Goal: Find specific page/section: Find specific page/section

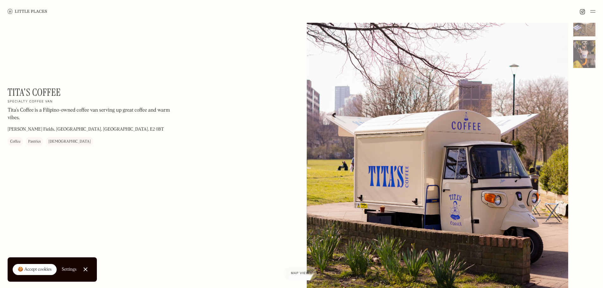
scroll to position [63, 0]
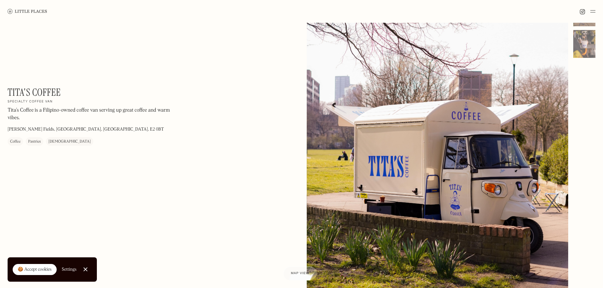
click at [84, 269] on link "Close Cookie Popup" at bounding box center [85, 269] width 13 height 13
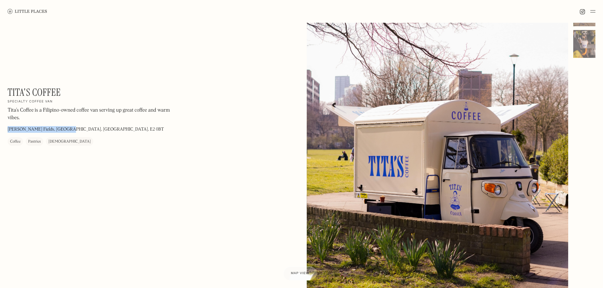
drag, startPoint x: 9, startPoint y: 129, endPoint x: 62, endPoint y: 130, distance: 53.5
click at [62, 130] on p "Weaver's Fields, Bethnal Green, London, E2 0BT" at bounding box center [86, 130] width 156 height 7
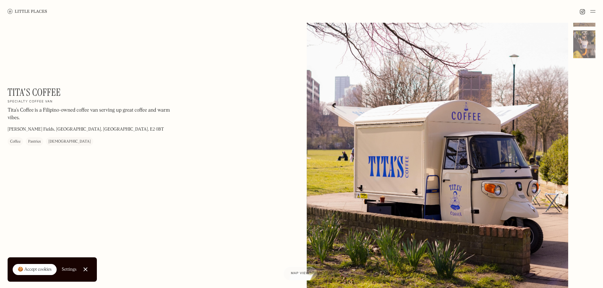
scroll to position [63, 0]
click at [28, 14] on link at bounding box center [28, 11] width 40 height 23
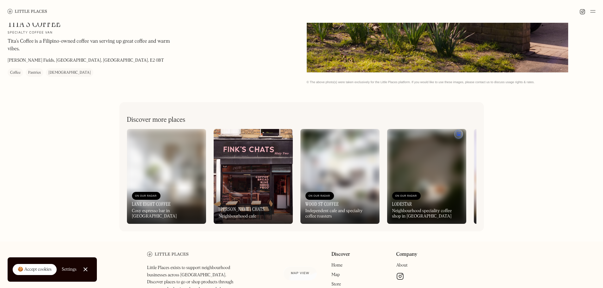
scroll to position [343, 0]
